Goal: Register for event/course

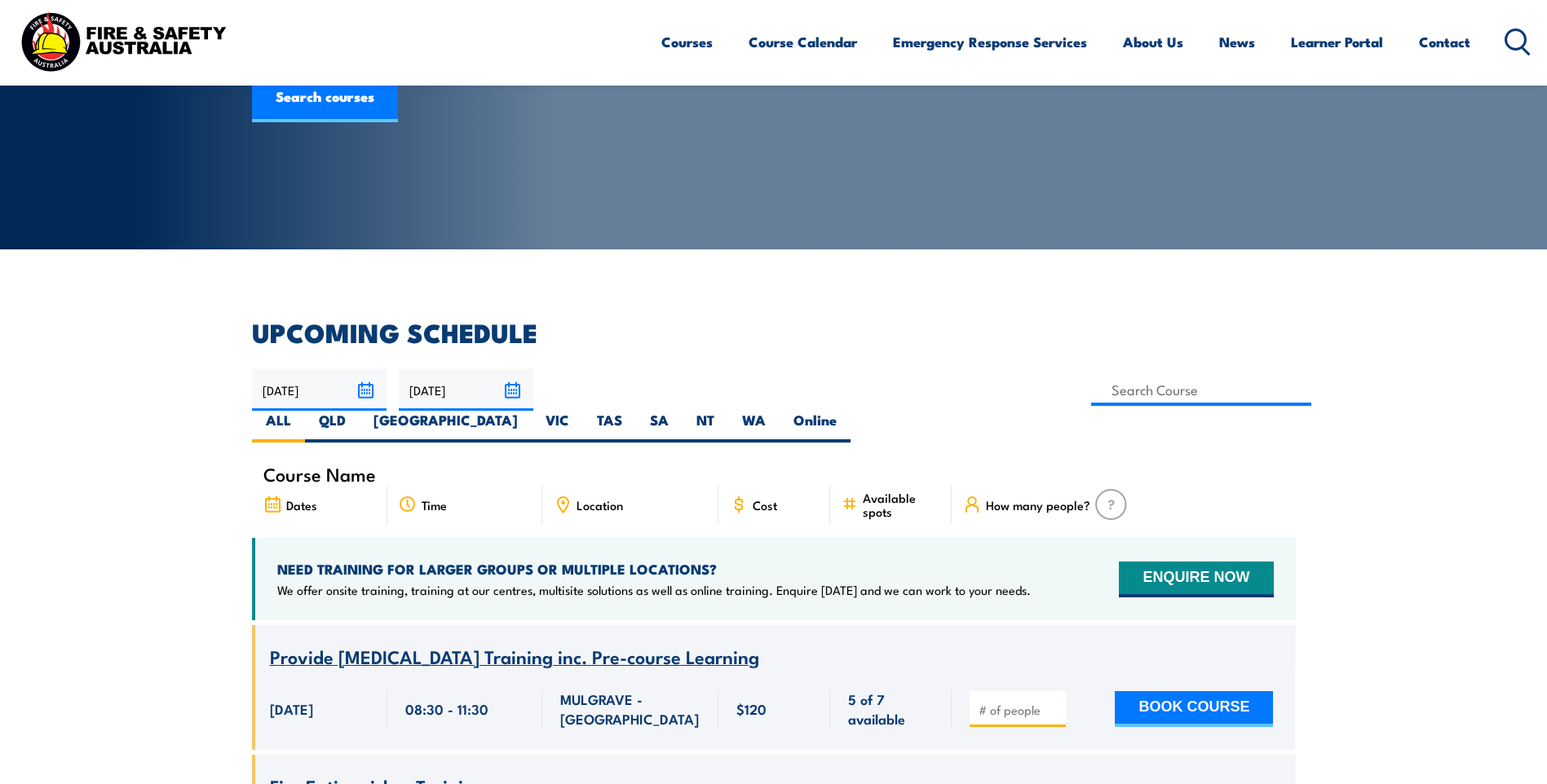
scroll to position [245, 0]
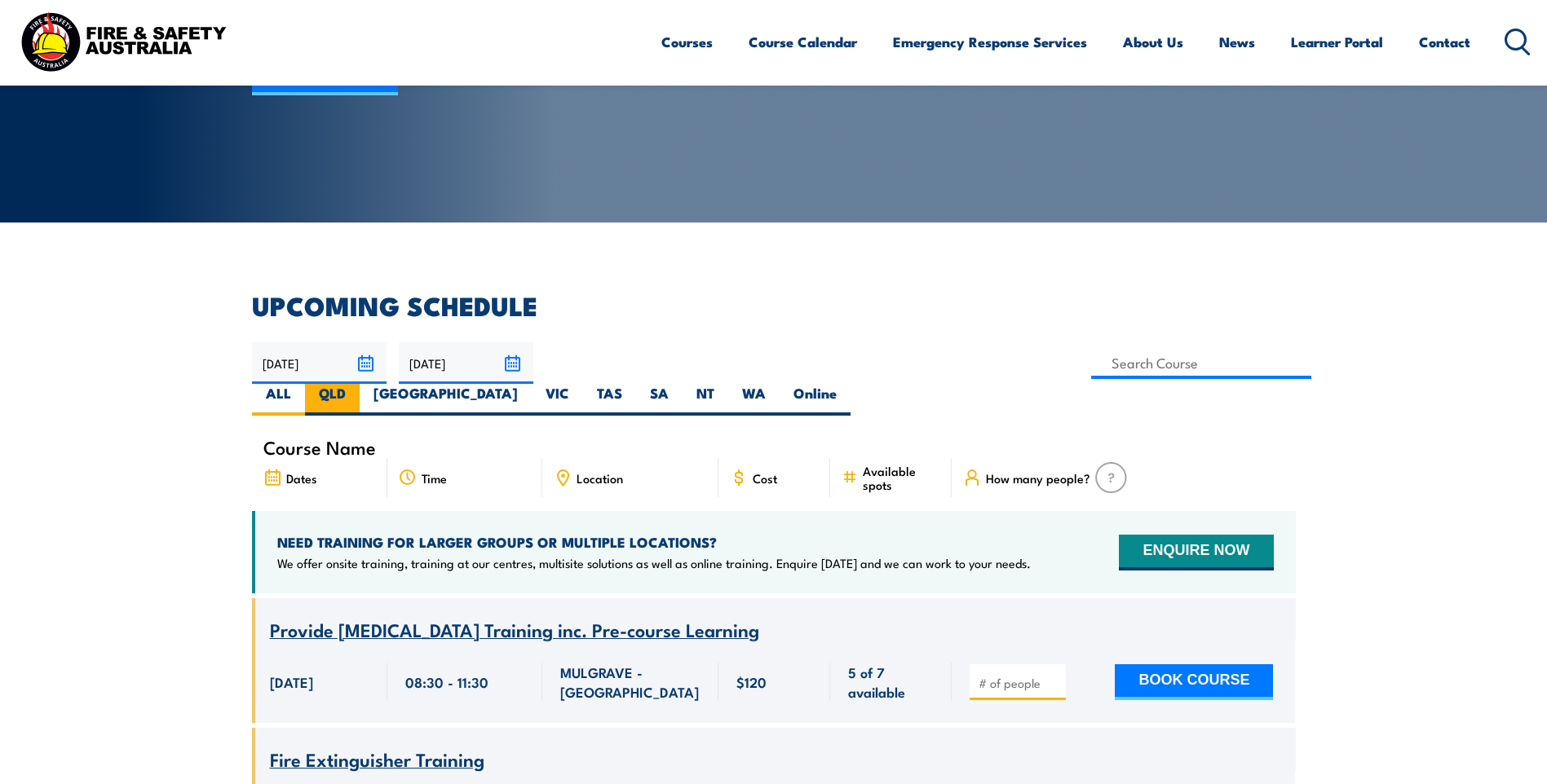
click at [360, 384] on label "QLD" at bounding box center [333, 399] width 55 height 32
click at [356, 384] on input "QLD" at bounding box center [351, 389] width 11 height 11
radio input "true"
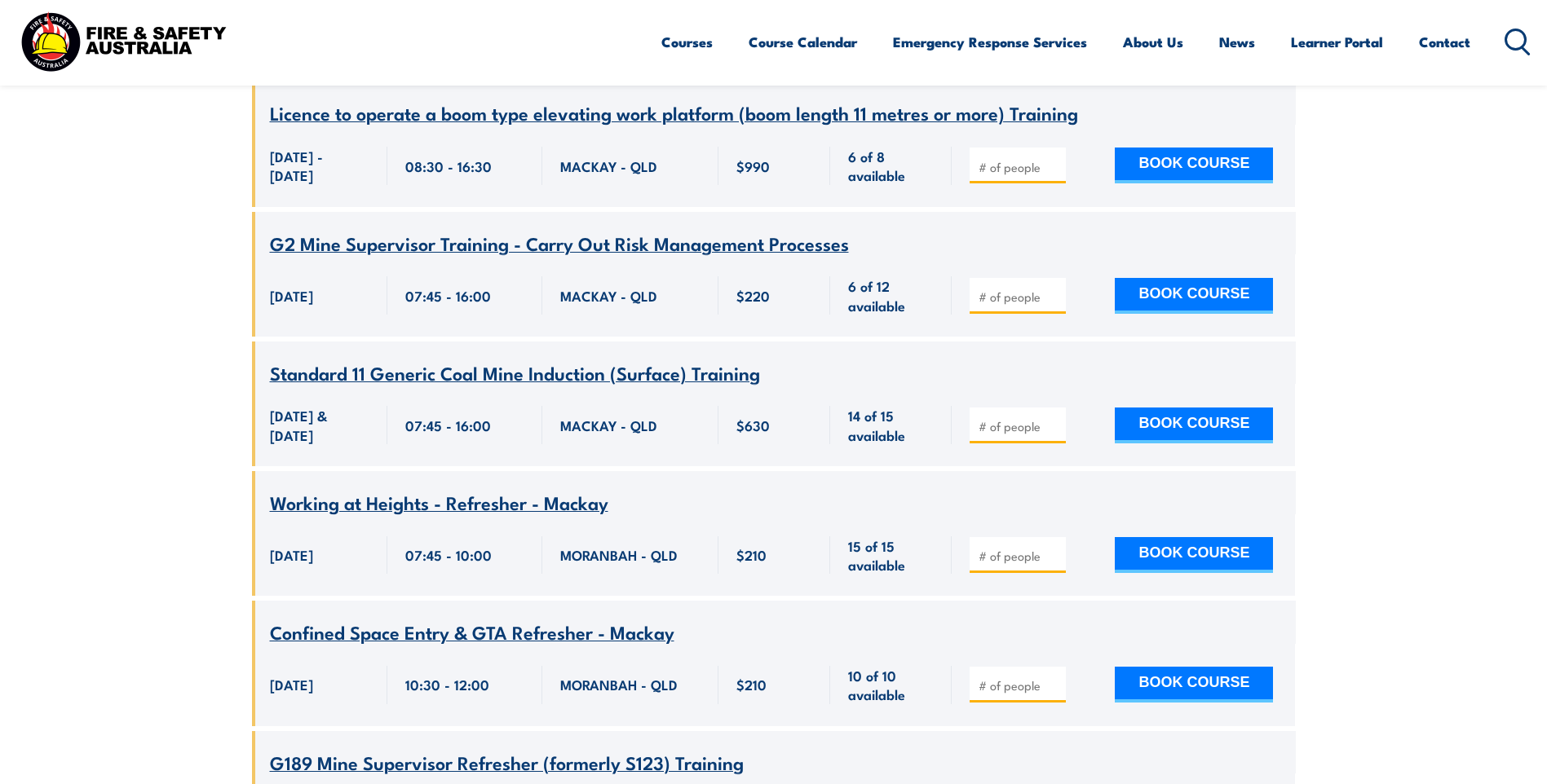
scroll to position [5023, 0]
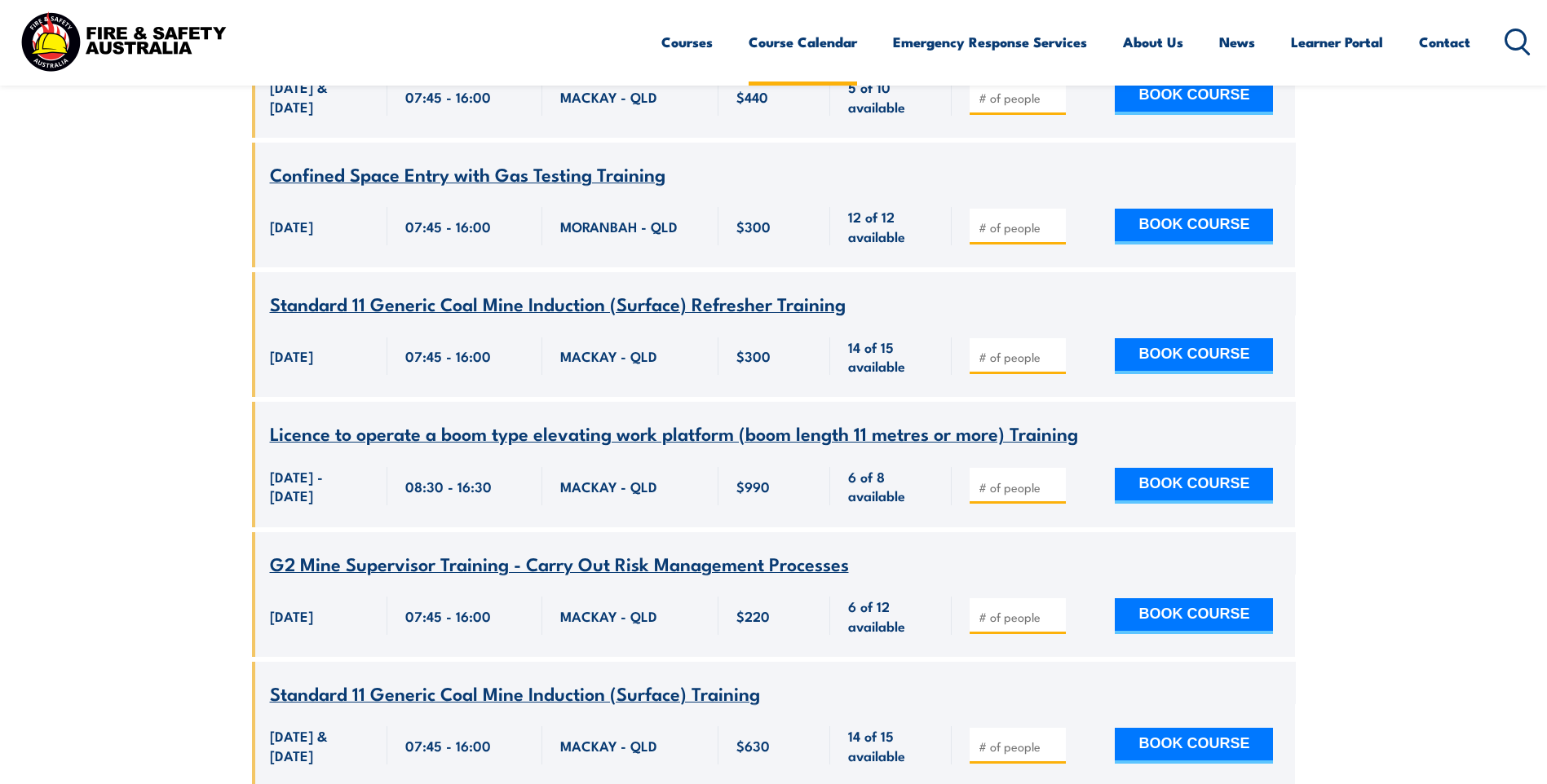
click at [783, 42] on link "Course Calendar" at bounding box center [802, 41] width 109 height 43
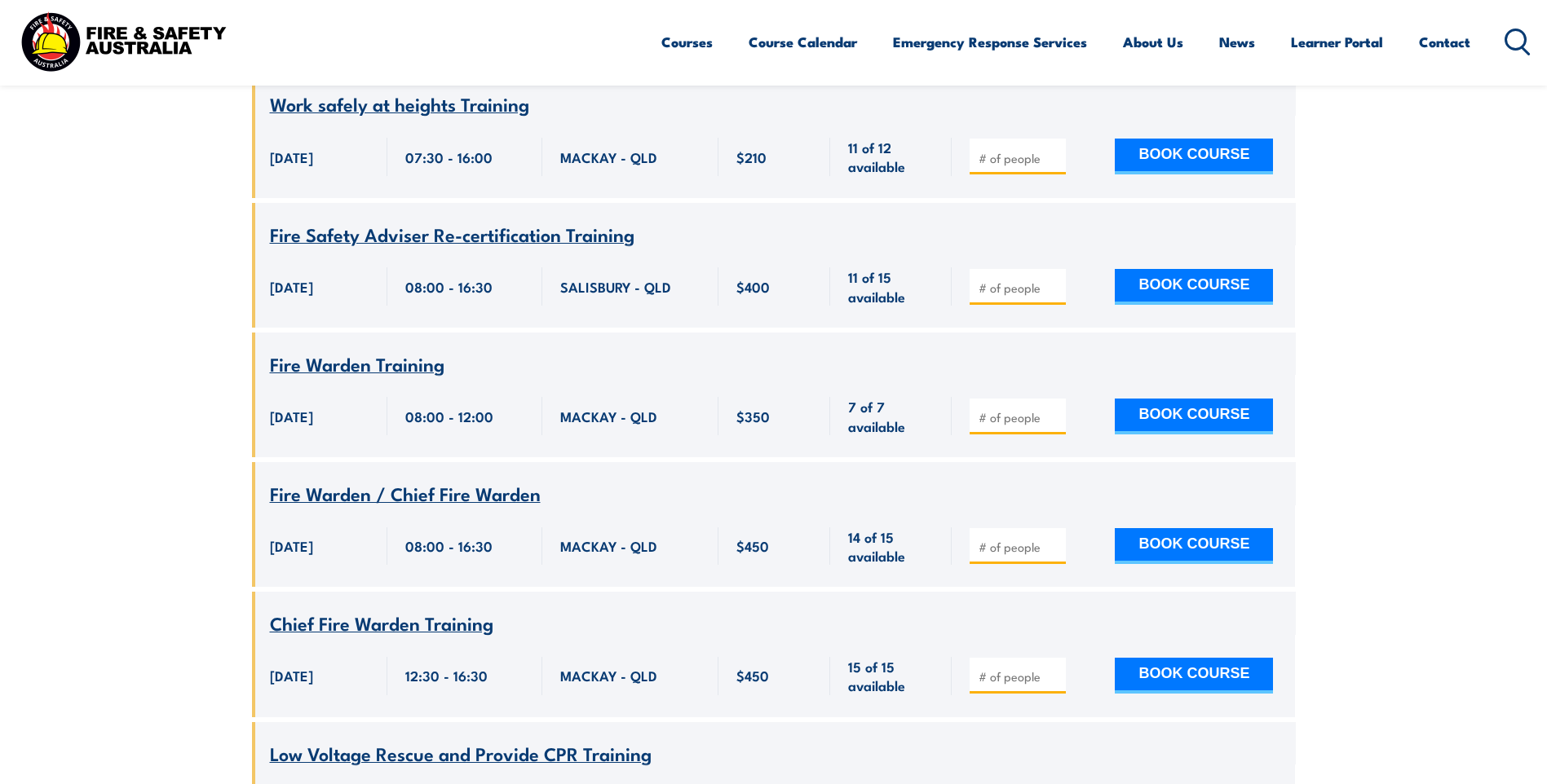
scroll to position [2577, 0]
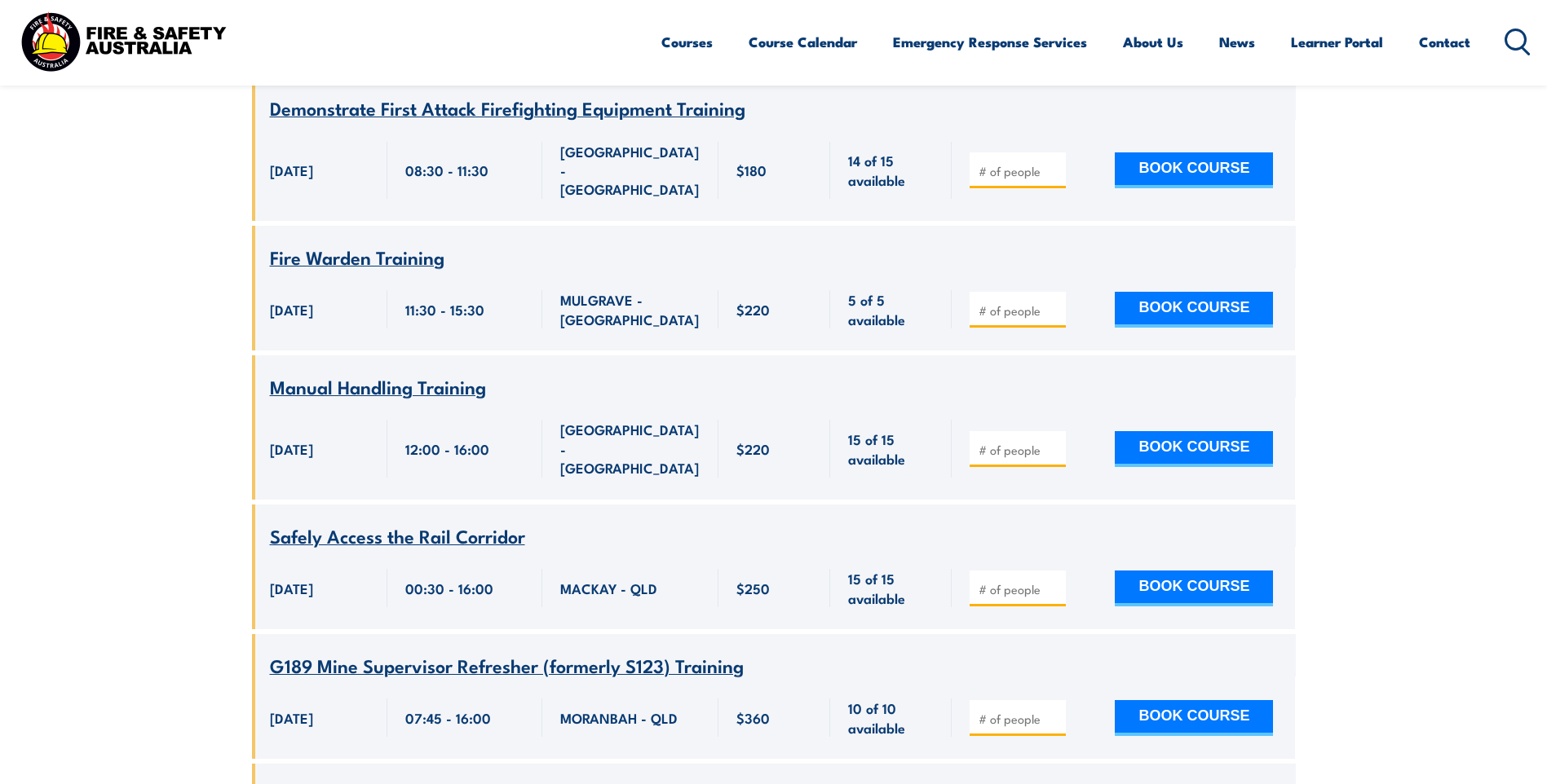
scroll to position [25930, 0]
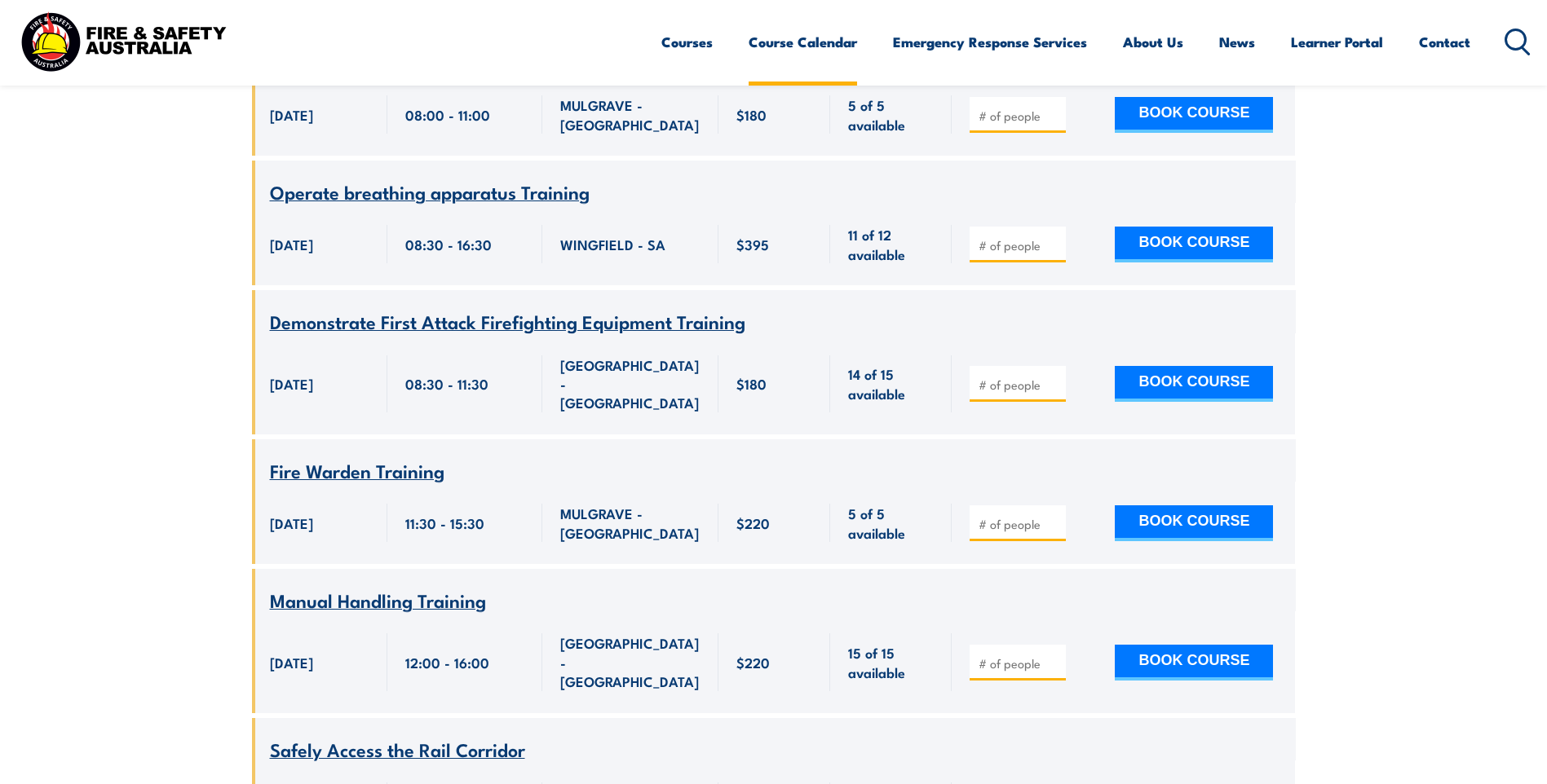
click at [783, 39] on link "Course Calendar" at bounding box center [802, 41] width 109 height 43
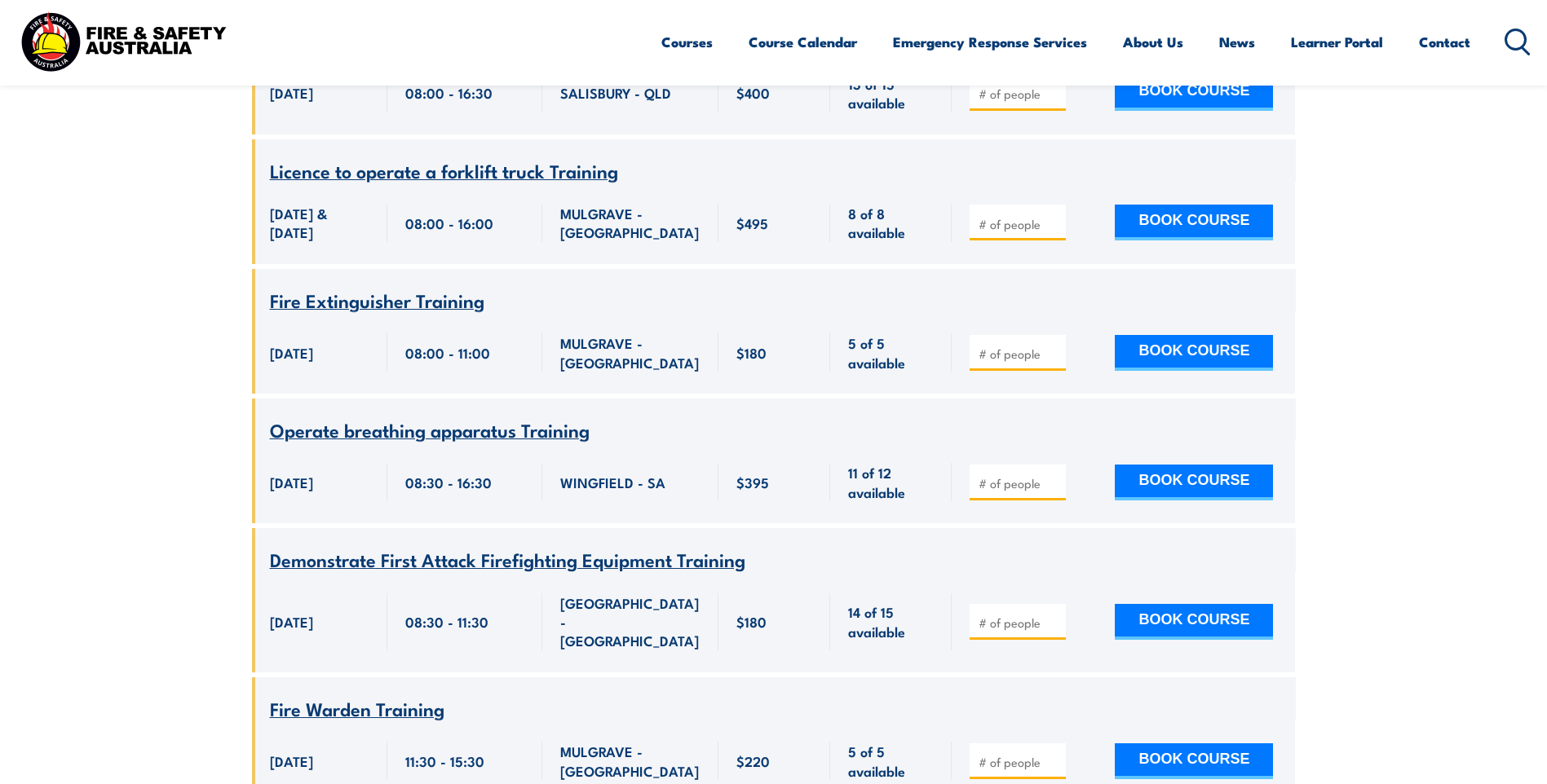
scroll to position [25685, 0]
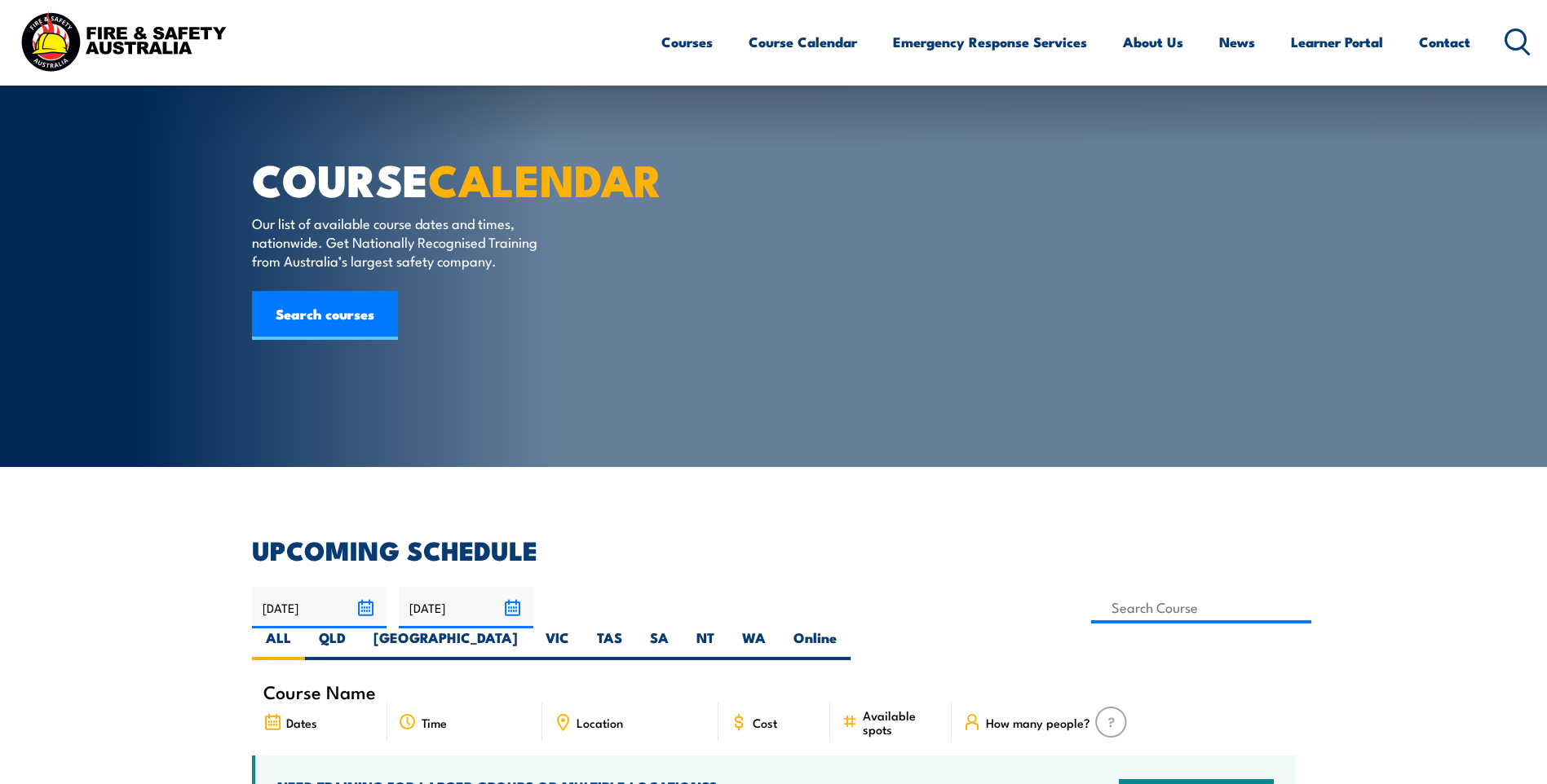
scroll to position [245, 0]
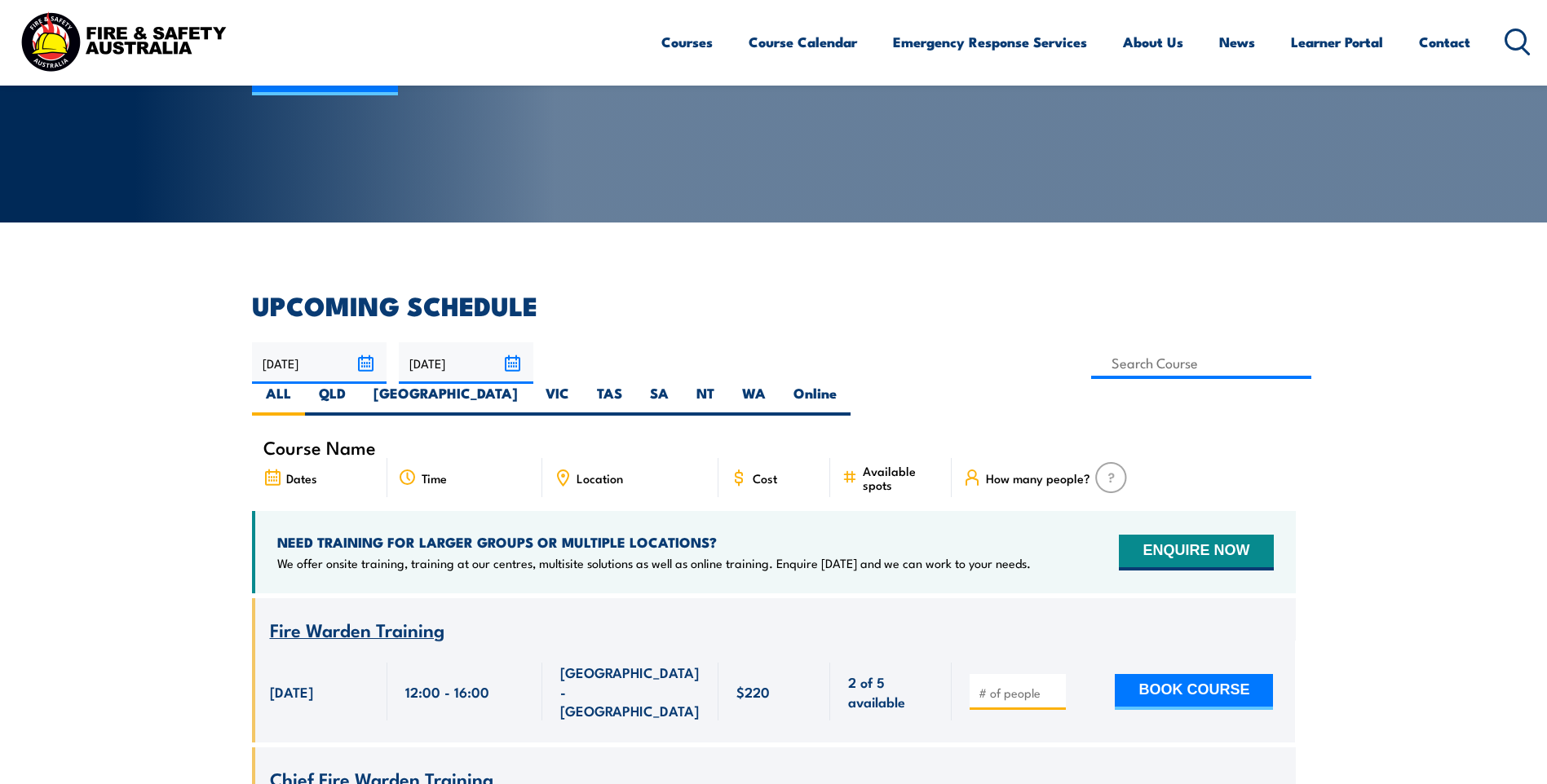
click at [565, 469] on icon at bounding box center [563, 478] width 18 height 18
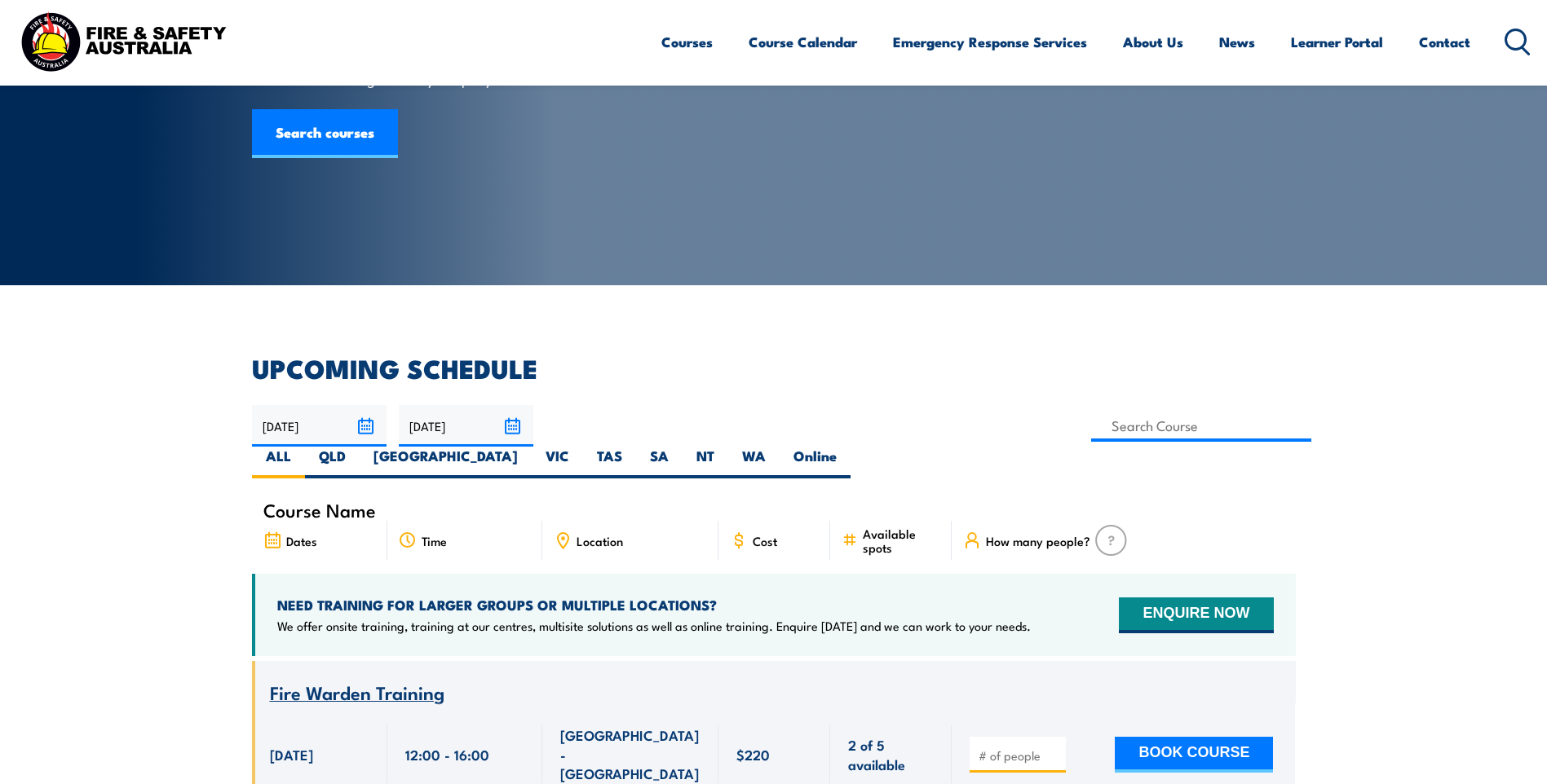
scroll to position [0, 0]
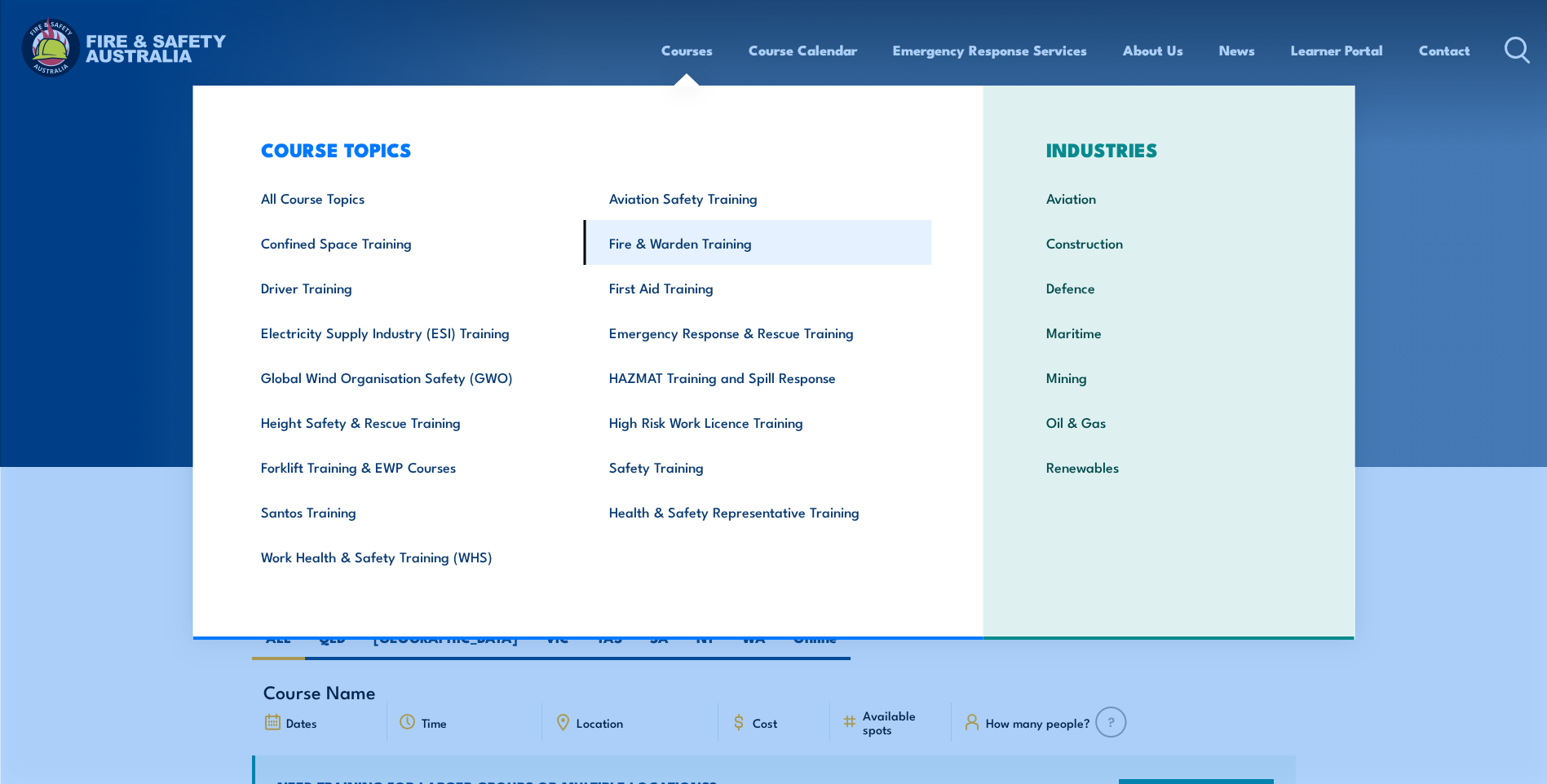
click at [665, 240] on link "Fire & Warden Training" at bounding box center [758, 242] width 348 height 45
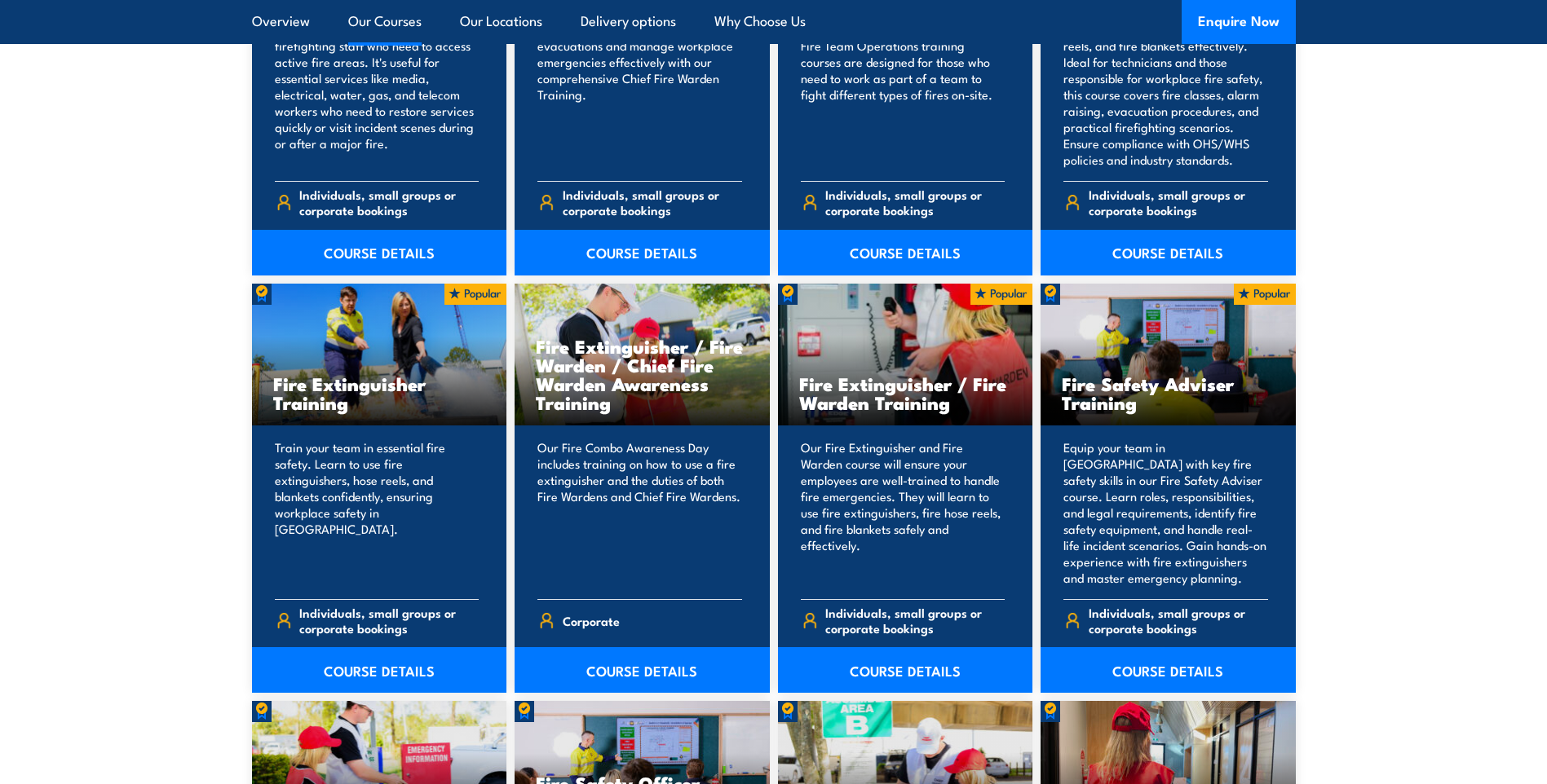
scroll to position [1549, 0]
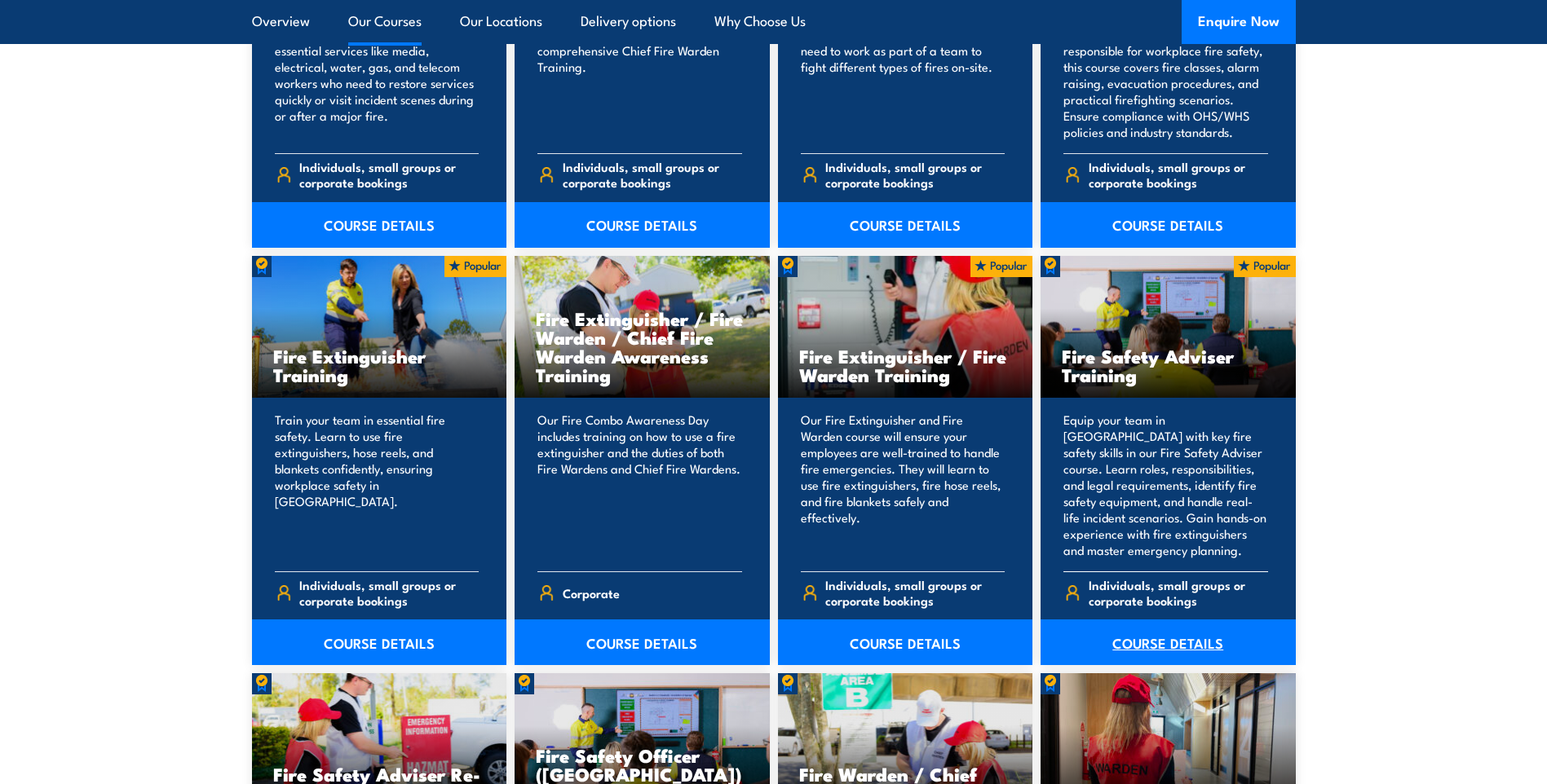
click at [1155, 646] on link "COURSE DETAILS" at bounding box center [1168, 642] width 255 height 46
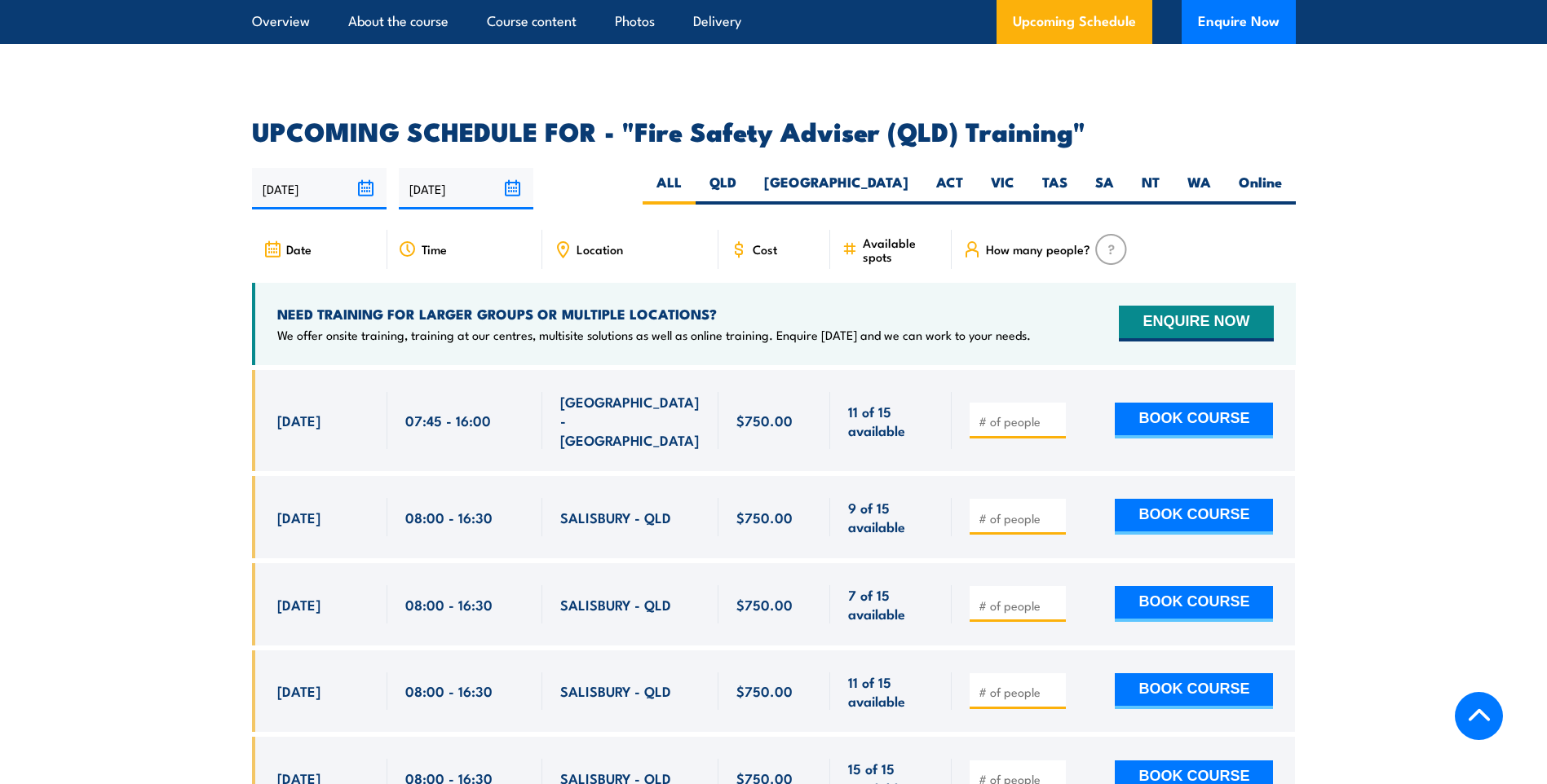
scroll to position [2526, 0]
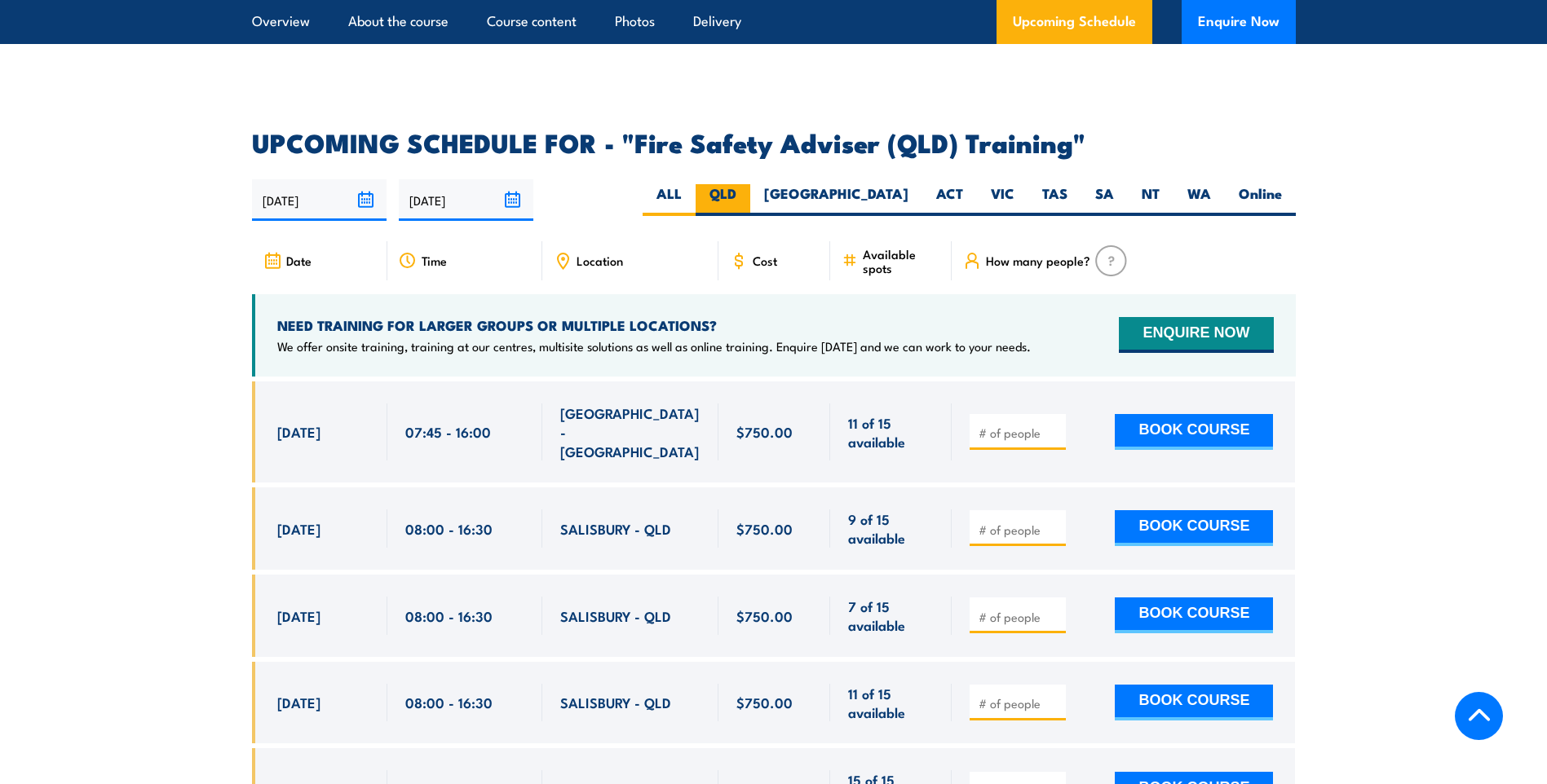
click at [750, 205] on label "QLD" at bounding box center [723, 200] width 55 height 32
click at [747, 195] on input "QLD" at bounding box center [742, 190] width 11 height 11
radio input "true"
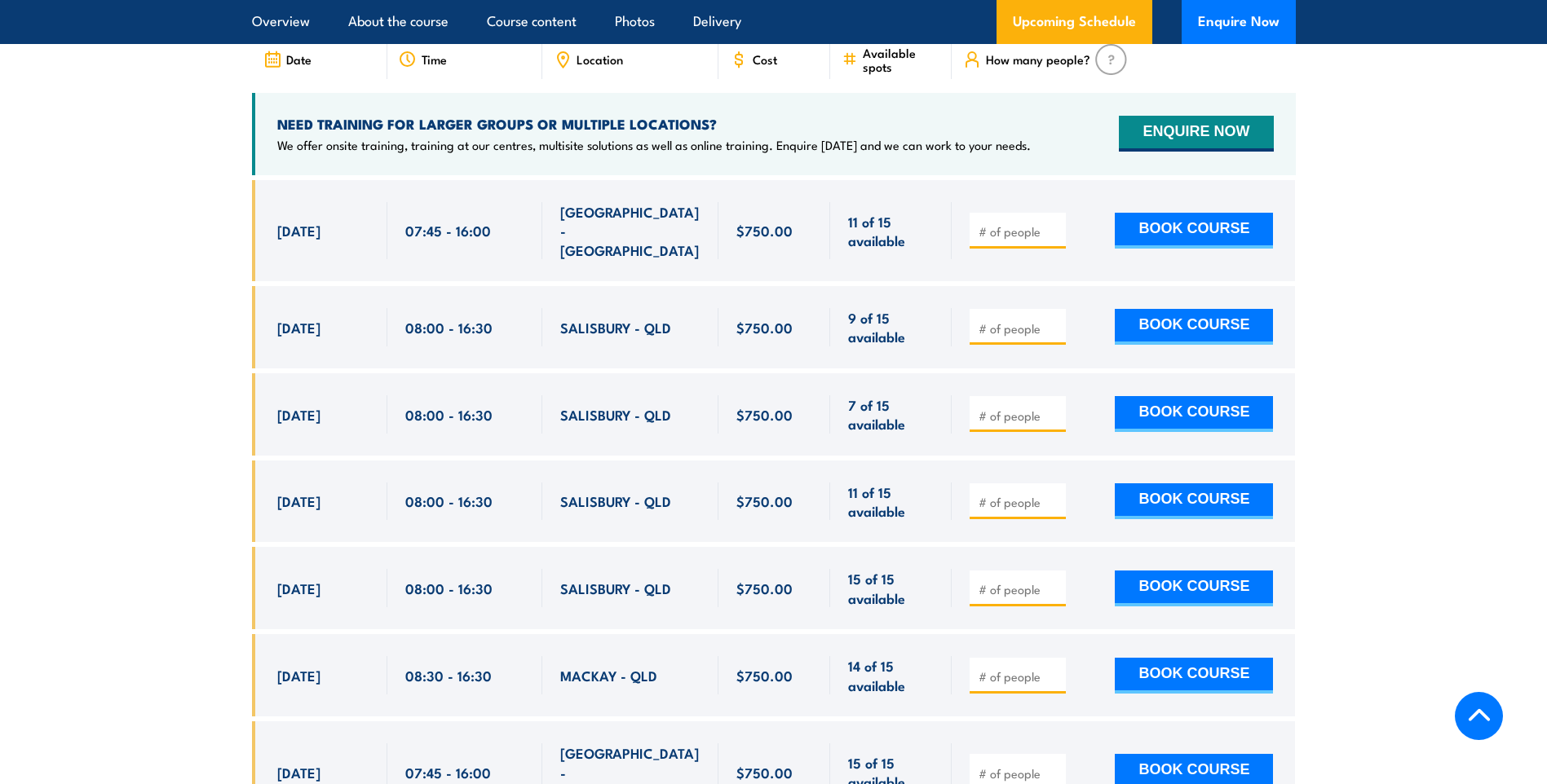
scroll to position [2526, 0]
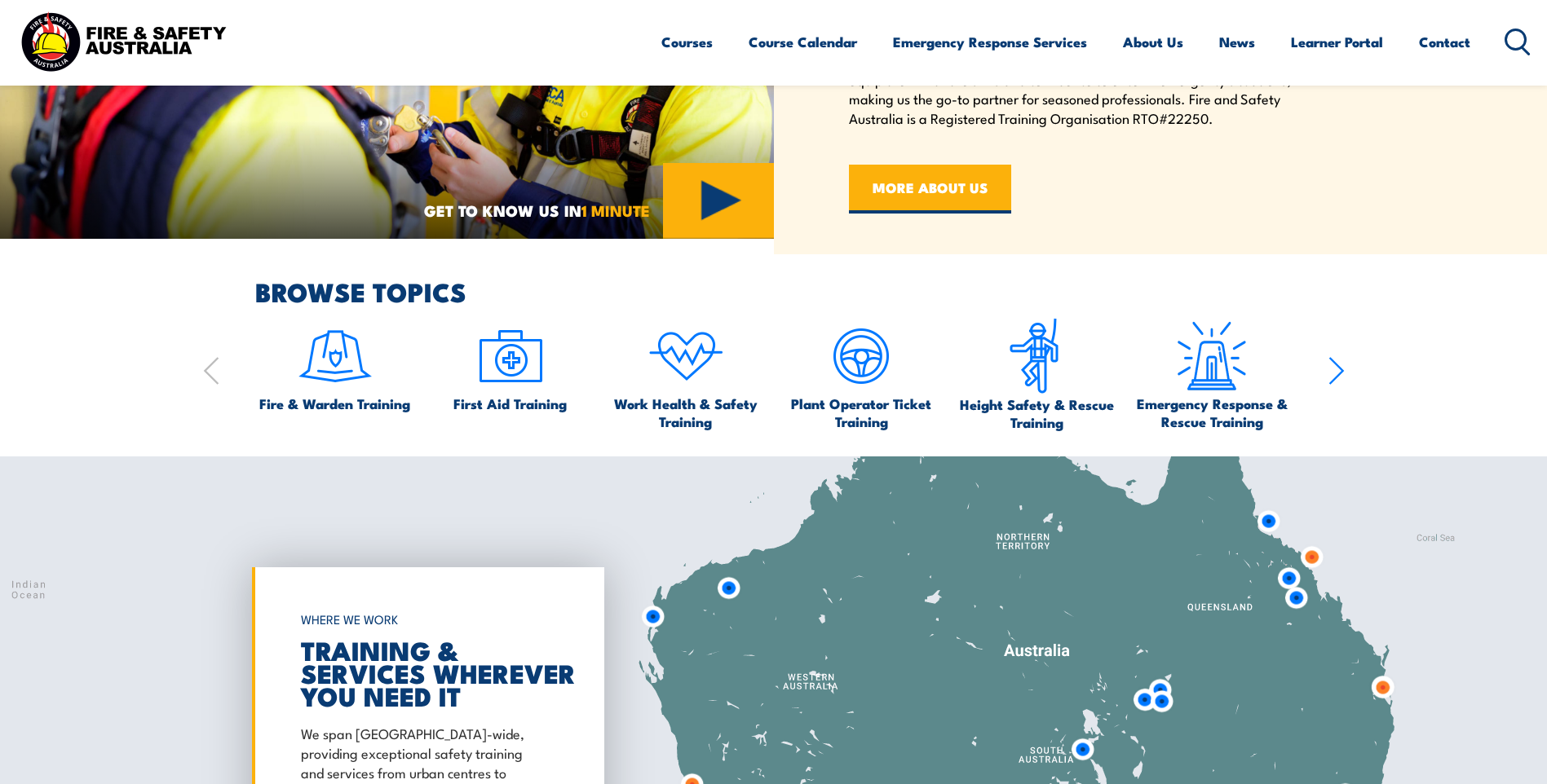
scroll to position [1060, 0]
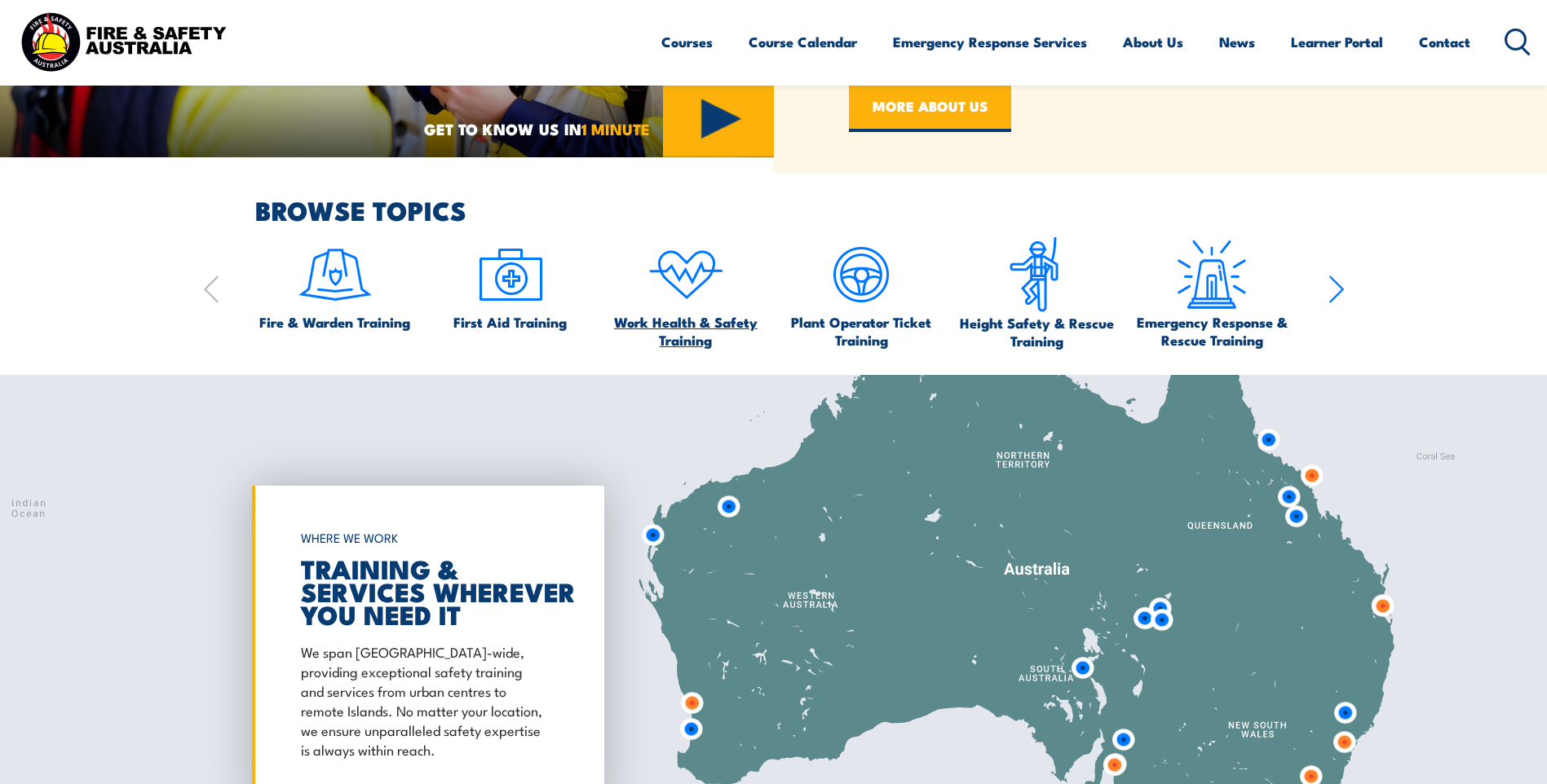
click at [697, 323] on span "Work Health & Safety Training" at bounding box center [685, 331] width 160 height 36
